Goal: Navigation & Orientation: Find specific page/section

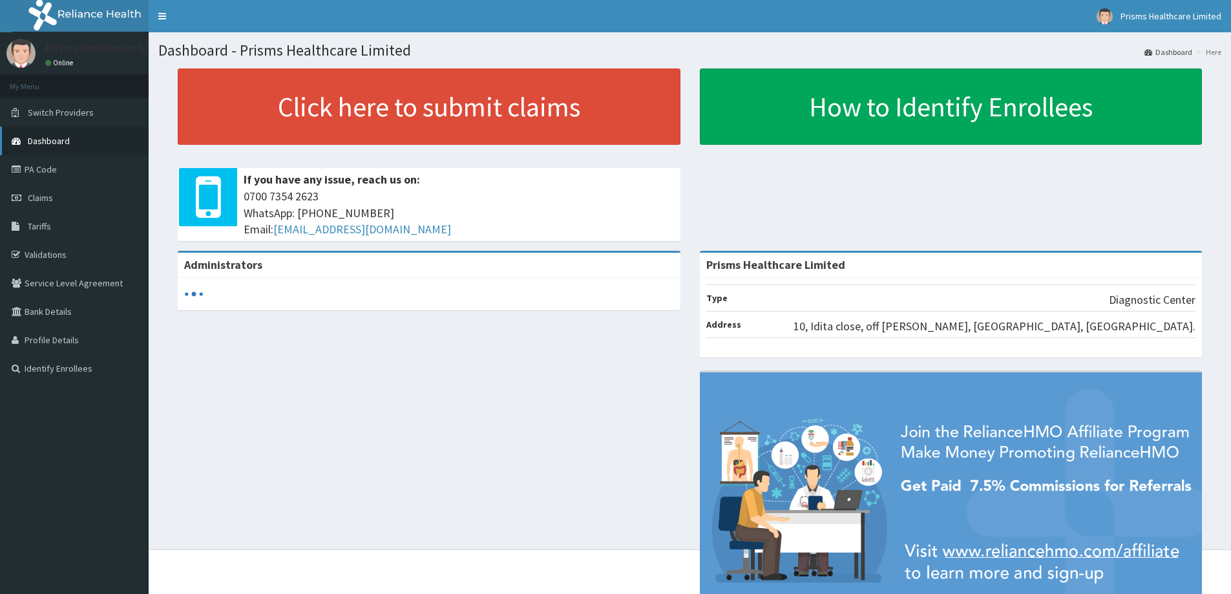
click at [80, 134] on link "Dashboard" at bounding box center [74, 141] width 149 height 28
click at [21, 167] on icon at bounding box center [18, 169] width 13 height 9
